Goal: Find specific page/section

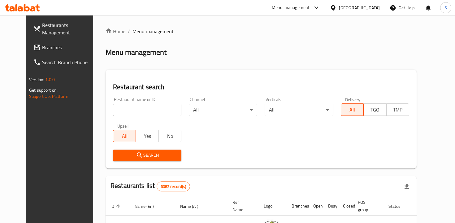
click at [156, 107] on input "search" at bounding box center [147, 110] width 68 height 12
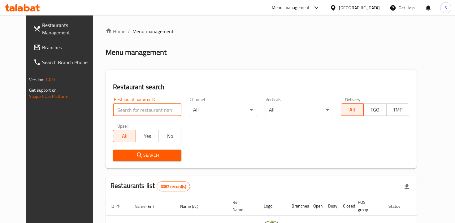
click at [137, 108] on input "search" at bounding box center [147, 110] width 68 height 12
paste input "15665"
type input "15665"
click at [144, 152] on span "Search" at bounding box center [147, 155] width 58 height 8
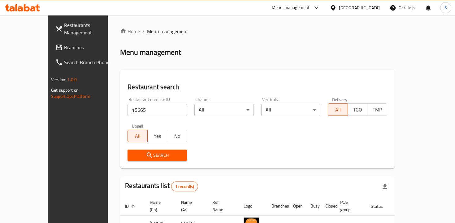
scroll to position [41, 0]
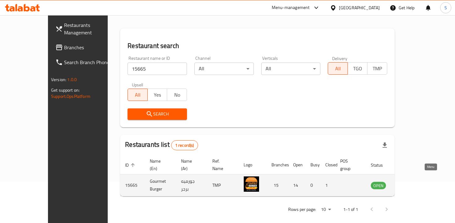
click at [410, 183] on icon "enhanced table" at bounding box center [407, 185] width 7 height 5
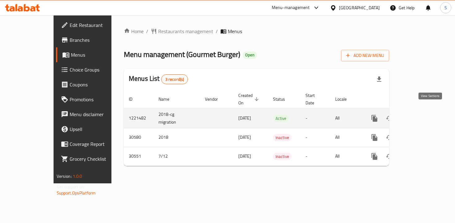
click at [422, 115] on icon "enhanced table" at bounding box center [419, 118] width 6 height 6
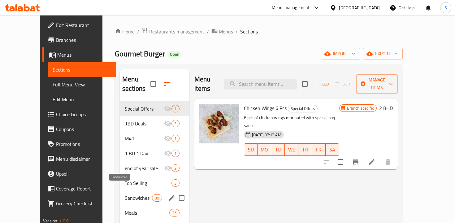
click at [125, 194] on span "Sandwiches" at bounding box center [138, 197] width 27 height 7
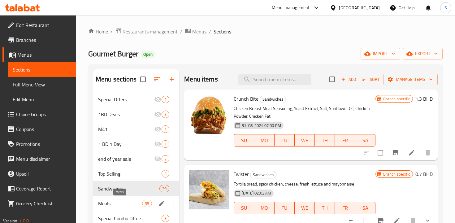
click at [117, 201] on span "Meals" at bounding box center [120, 203] width 44 height 7
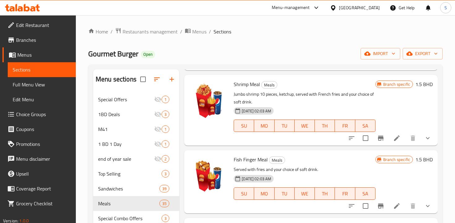
scroll to position [1506, 0]
